Goal: Transaction & Acquisition: Subscribe to service/newsletter

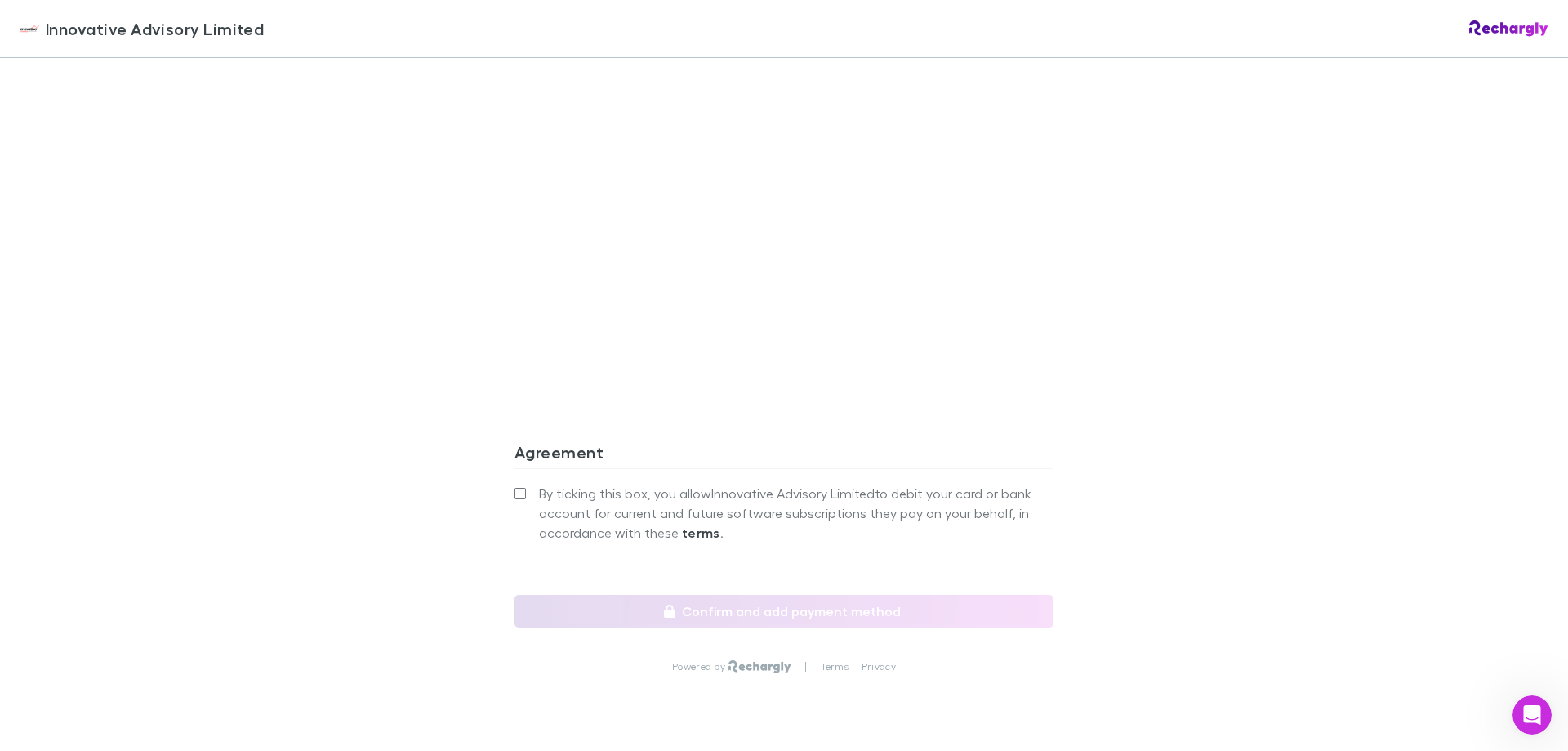
scroll to position [1307, 0]
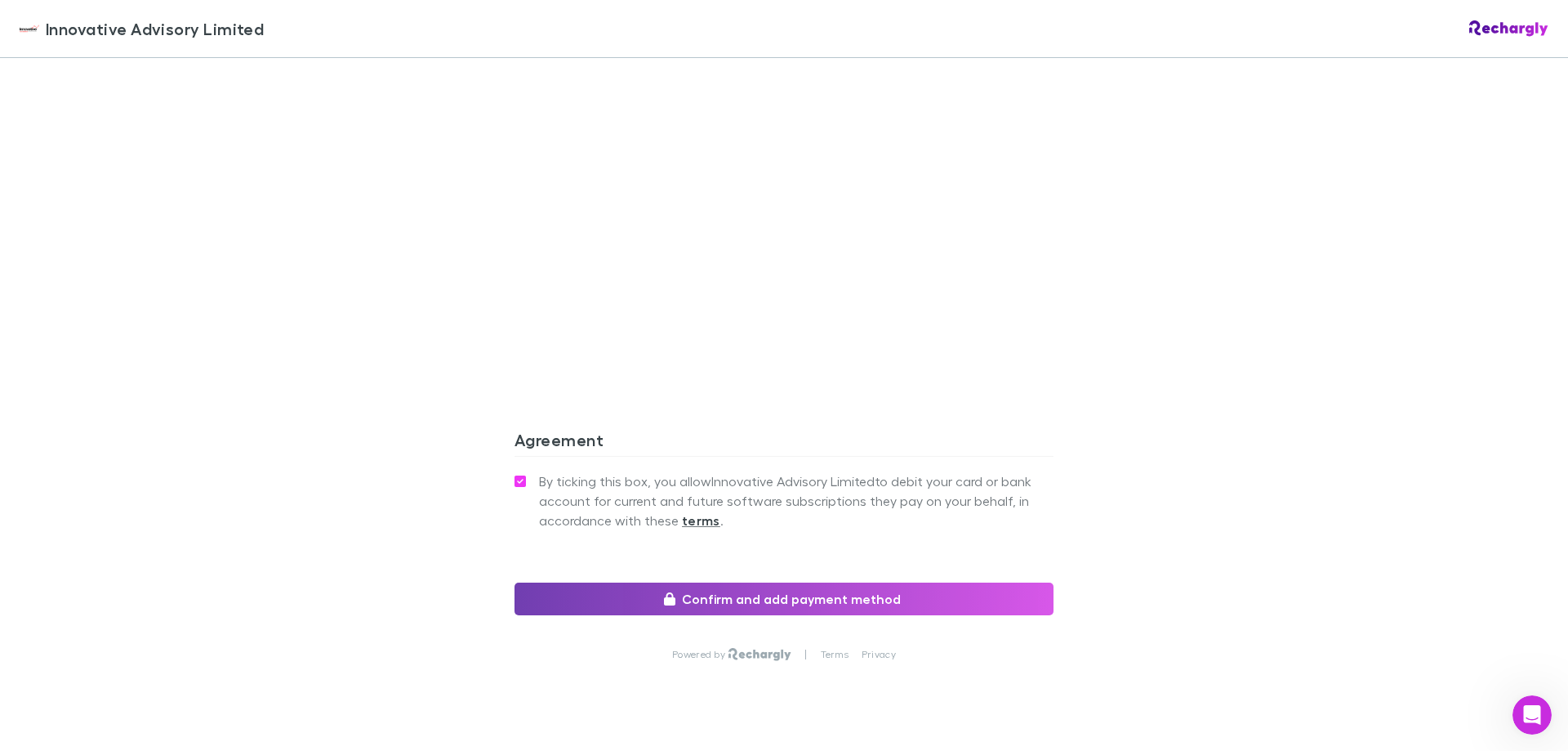
click at [854, 583] on button "Confirm and add payment method" at bounding box center [784, 599] width 539 height 33
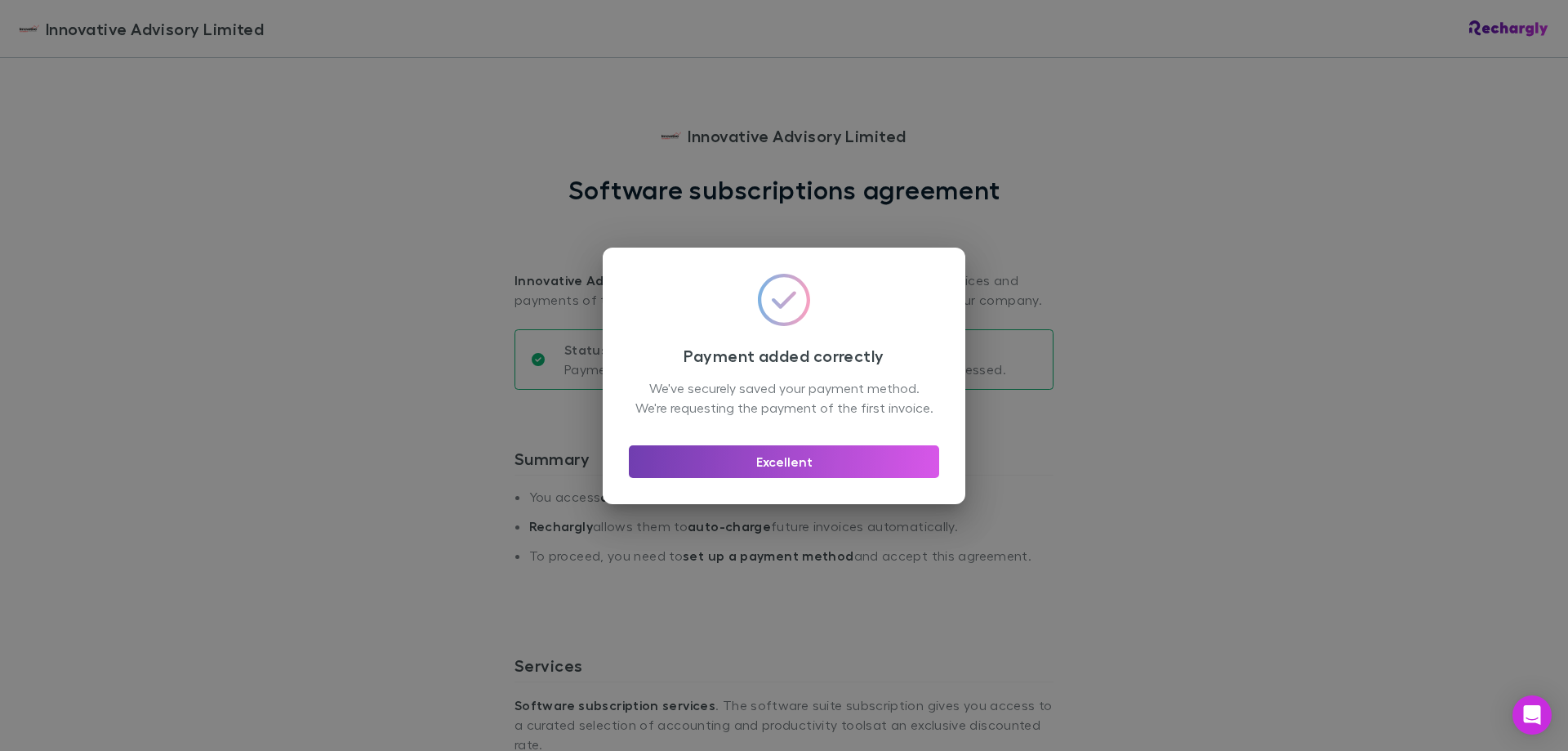
click at [835, 465] on button "Excellent" at bounding box center [783, 461] width 310 height 33
